Goal: Navigation & Orientation: Find specific page/section

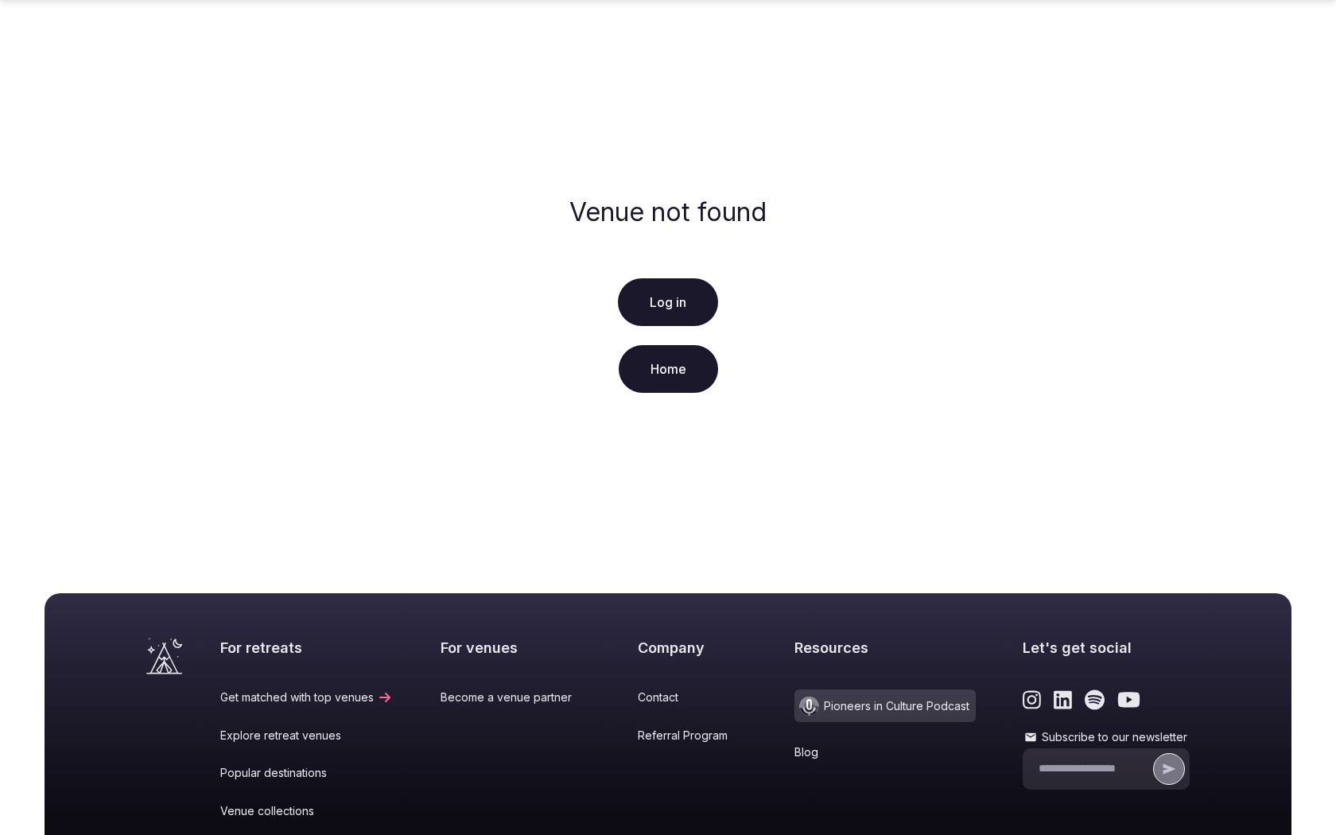
scroll to position [246, 0]
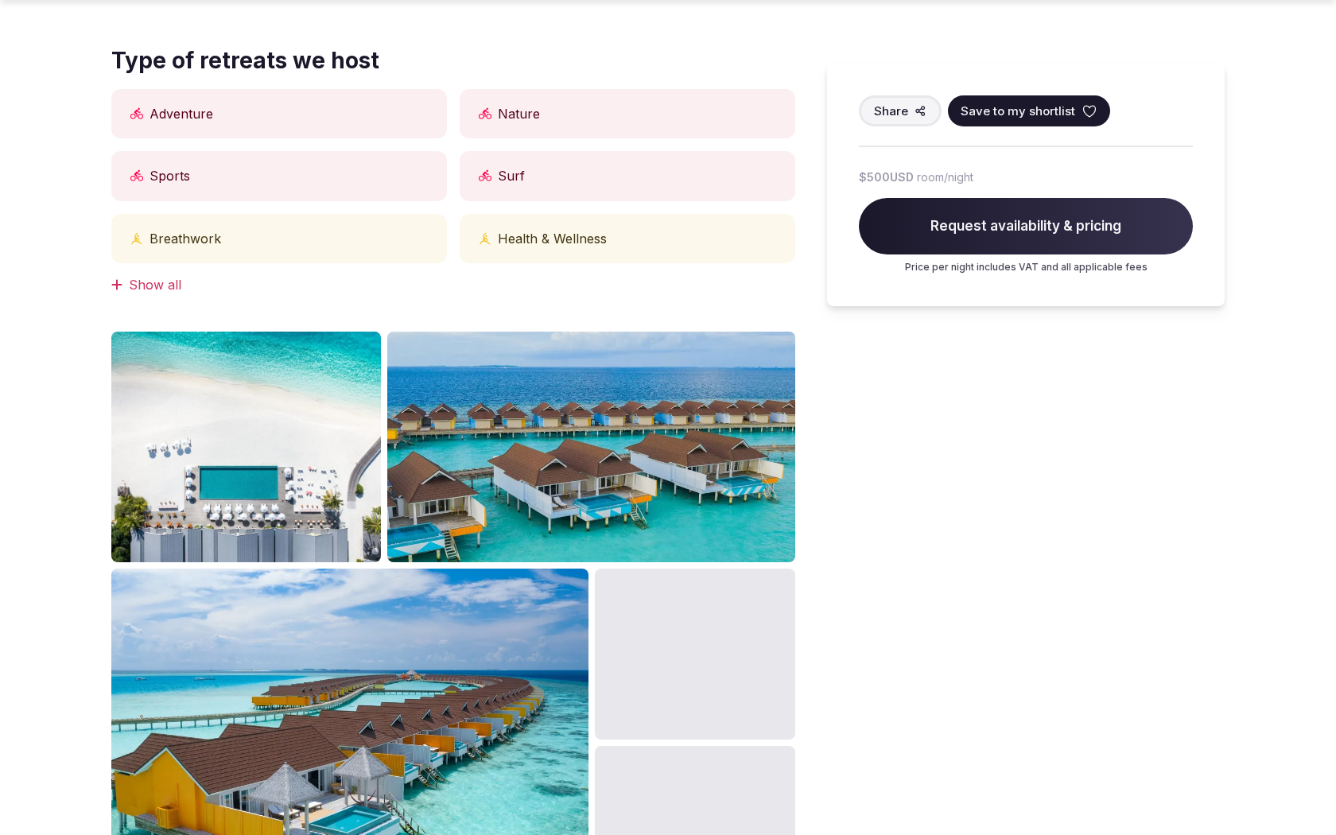
scroll to position [1556, 0]
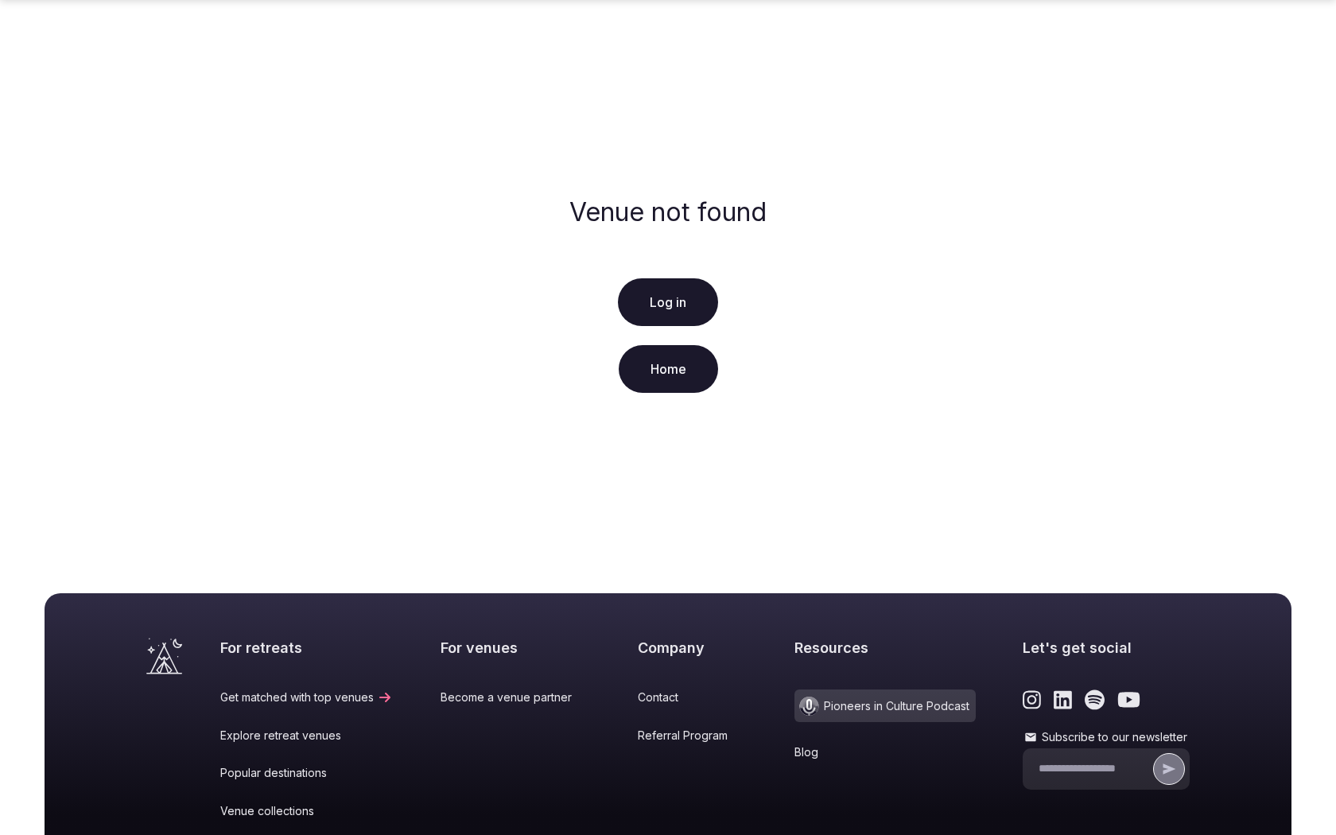
scroll to position [246, 0]
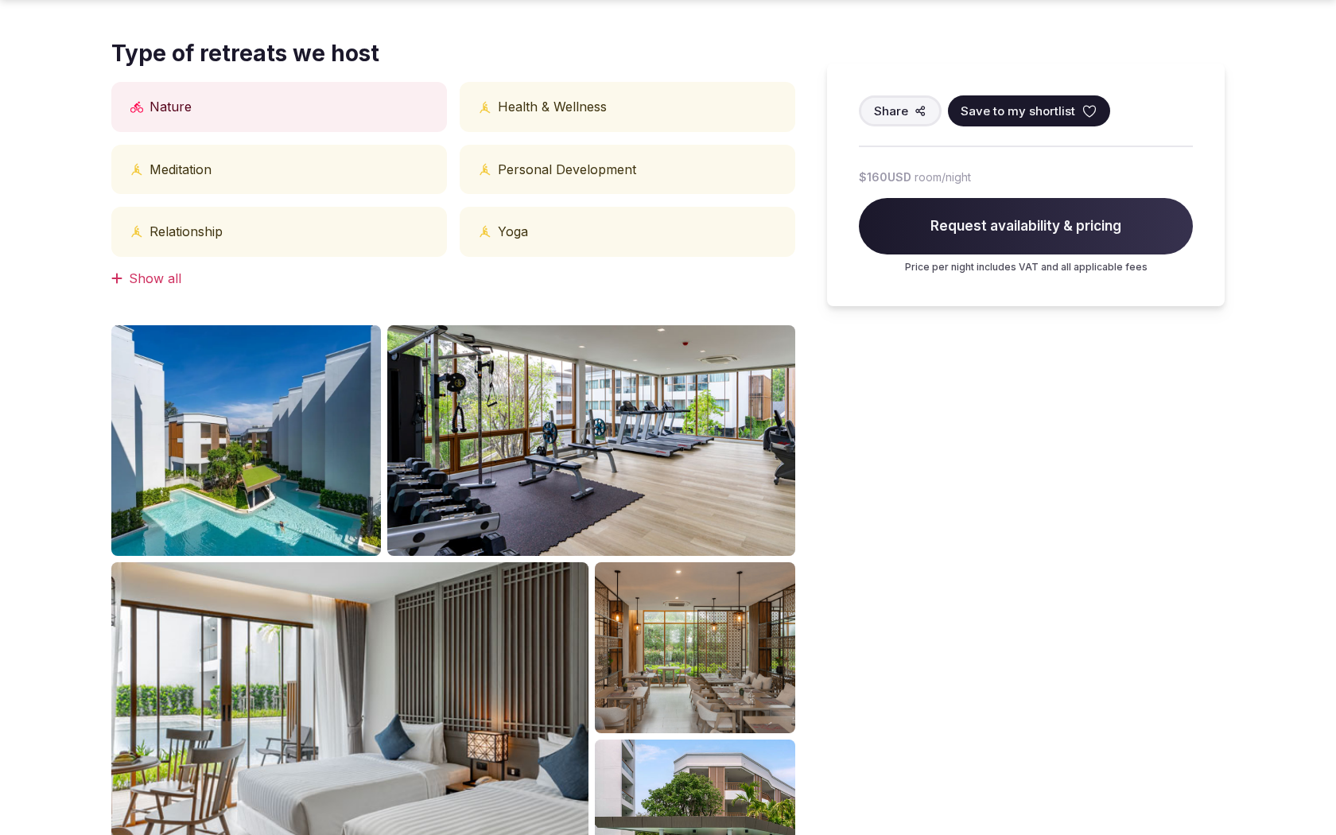
scroll to position [1556, 0]
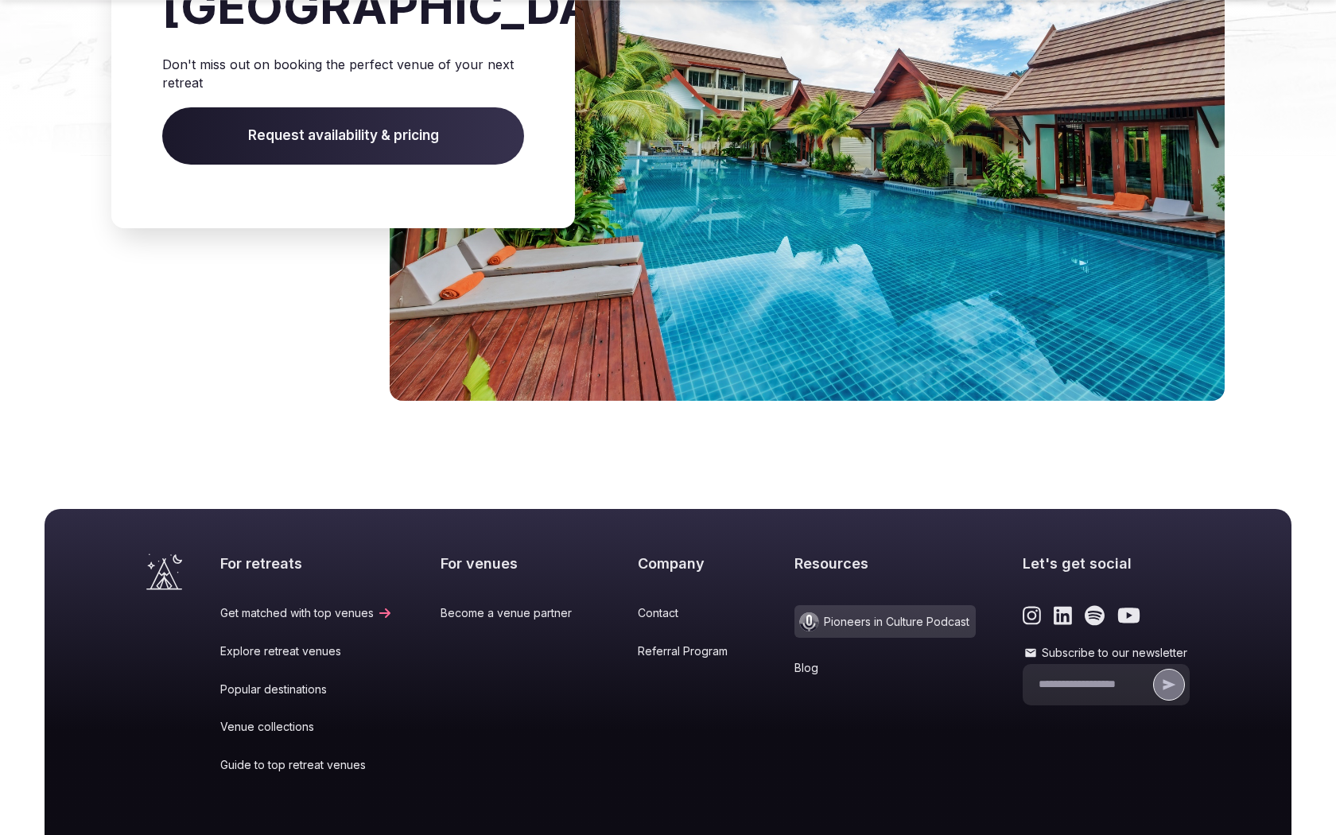
scroll to position [1718, 0]
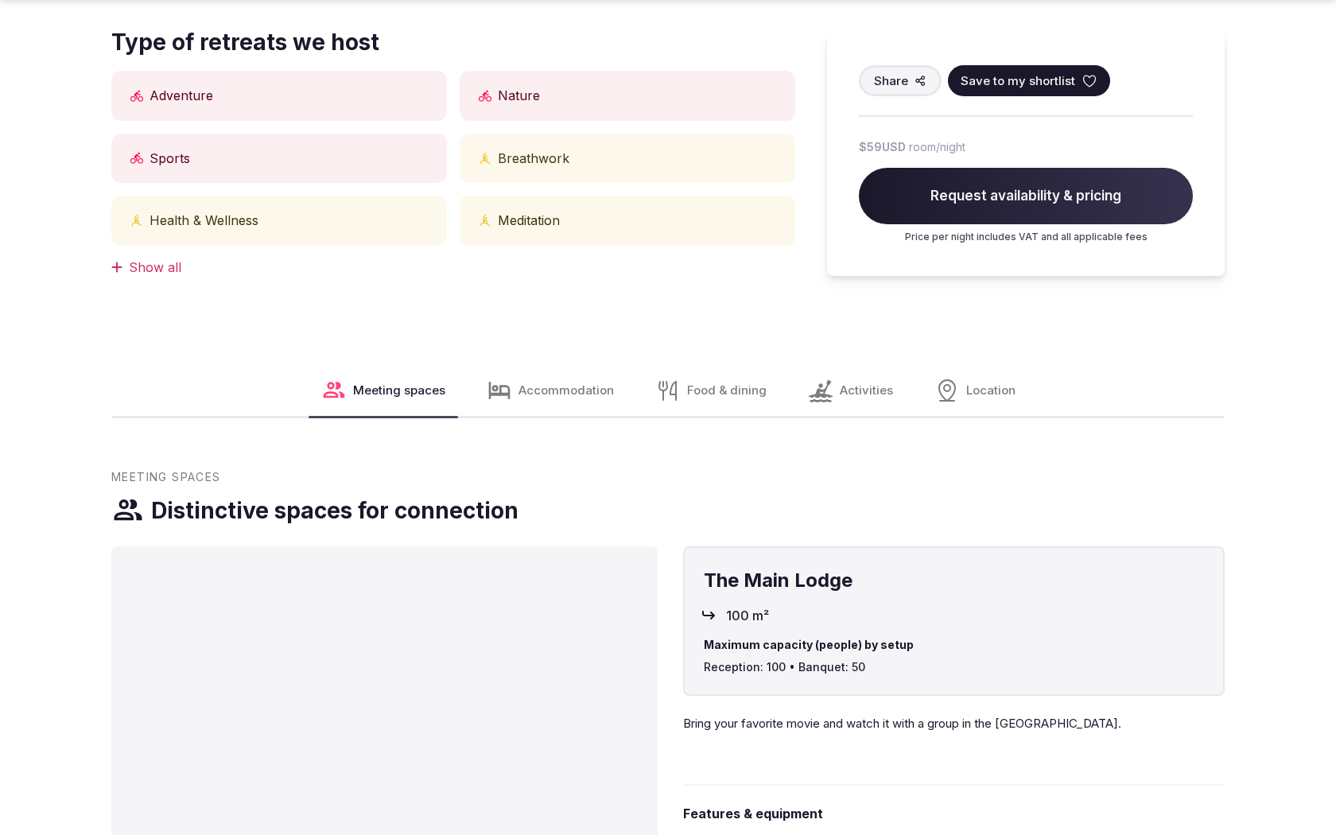
scroll to position [1556, 0]
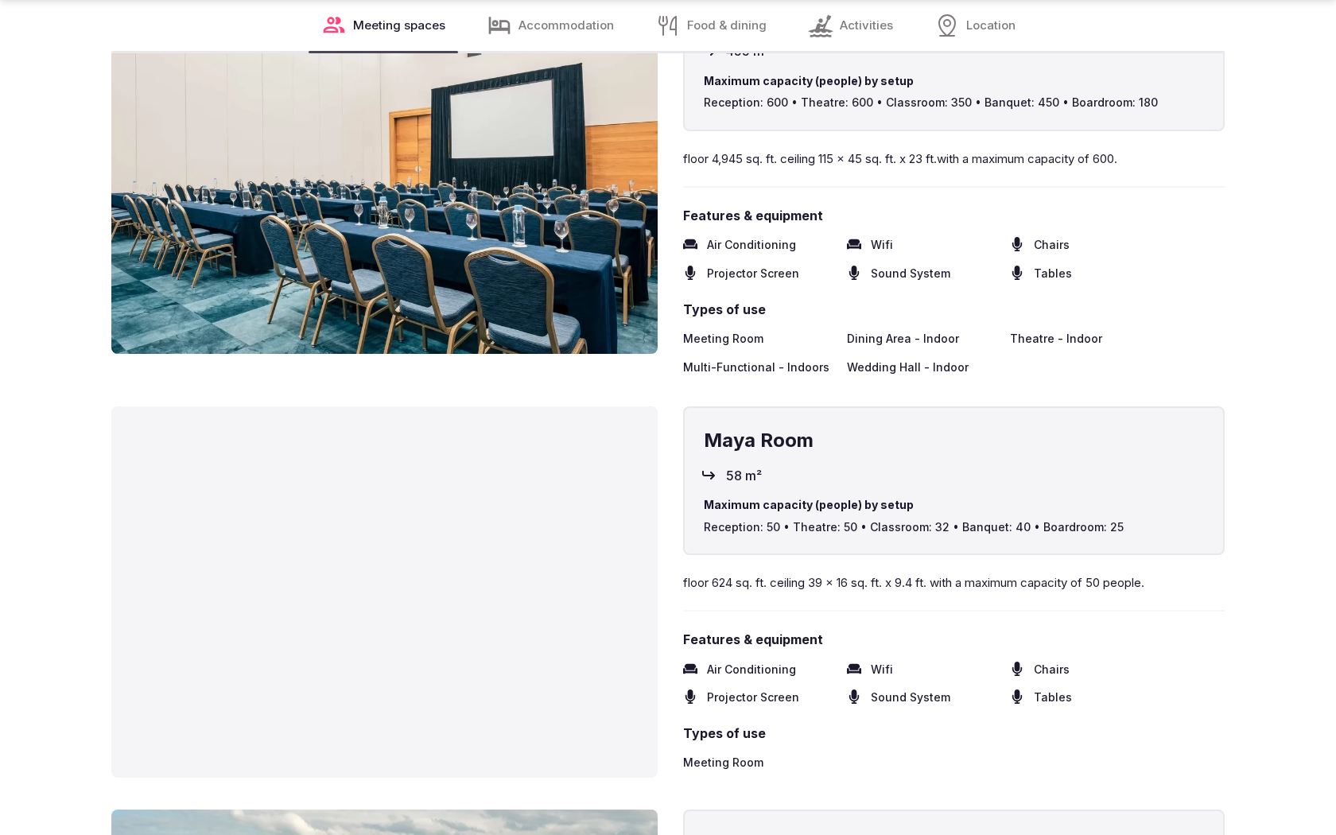
scroll to position [3102, 0]
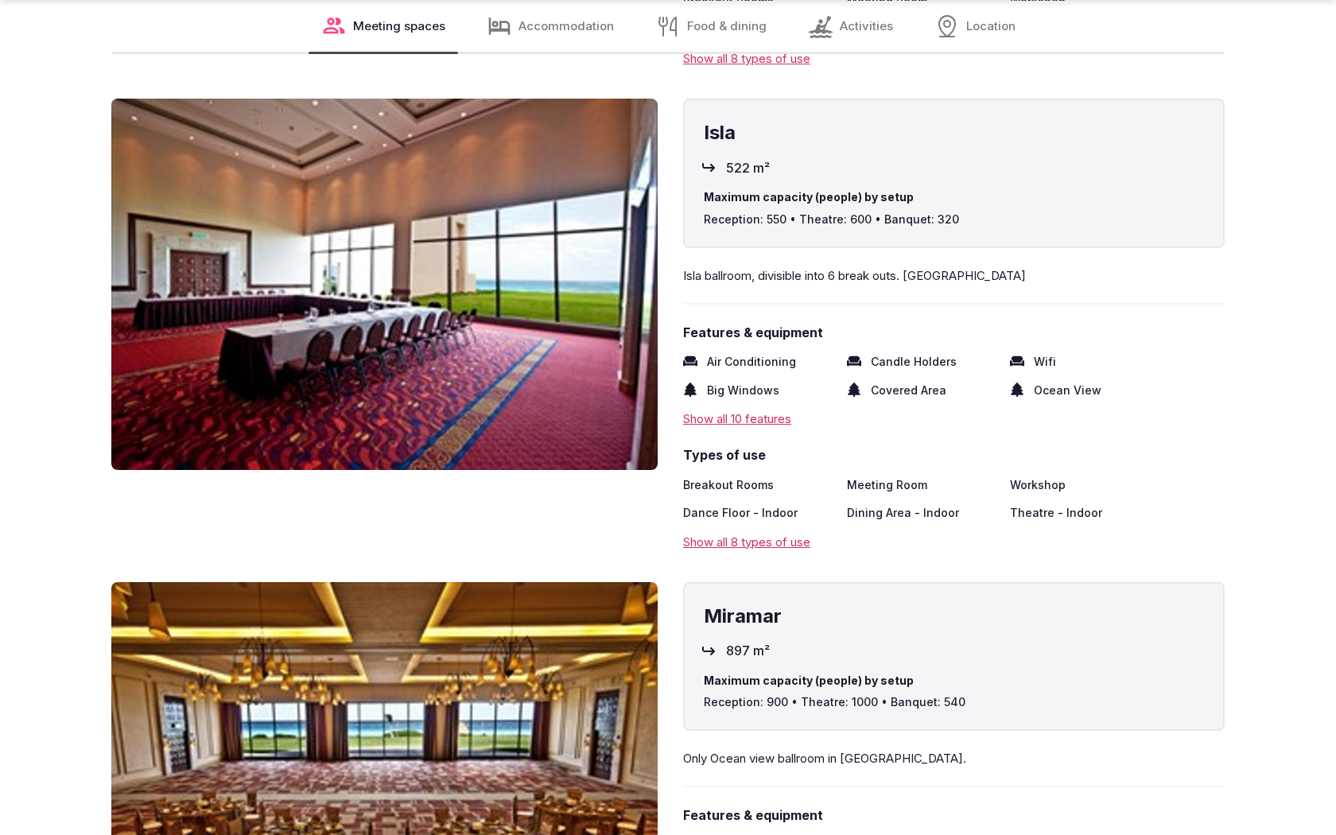
scroll to position [3106, 0]
